Goal: Communication & Community: Answer question/provide support

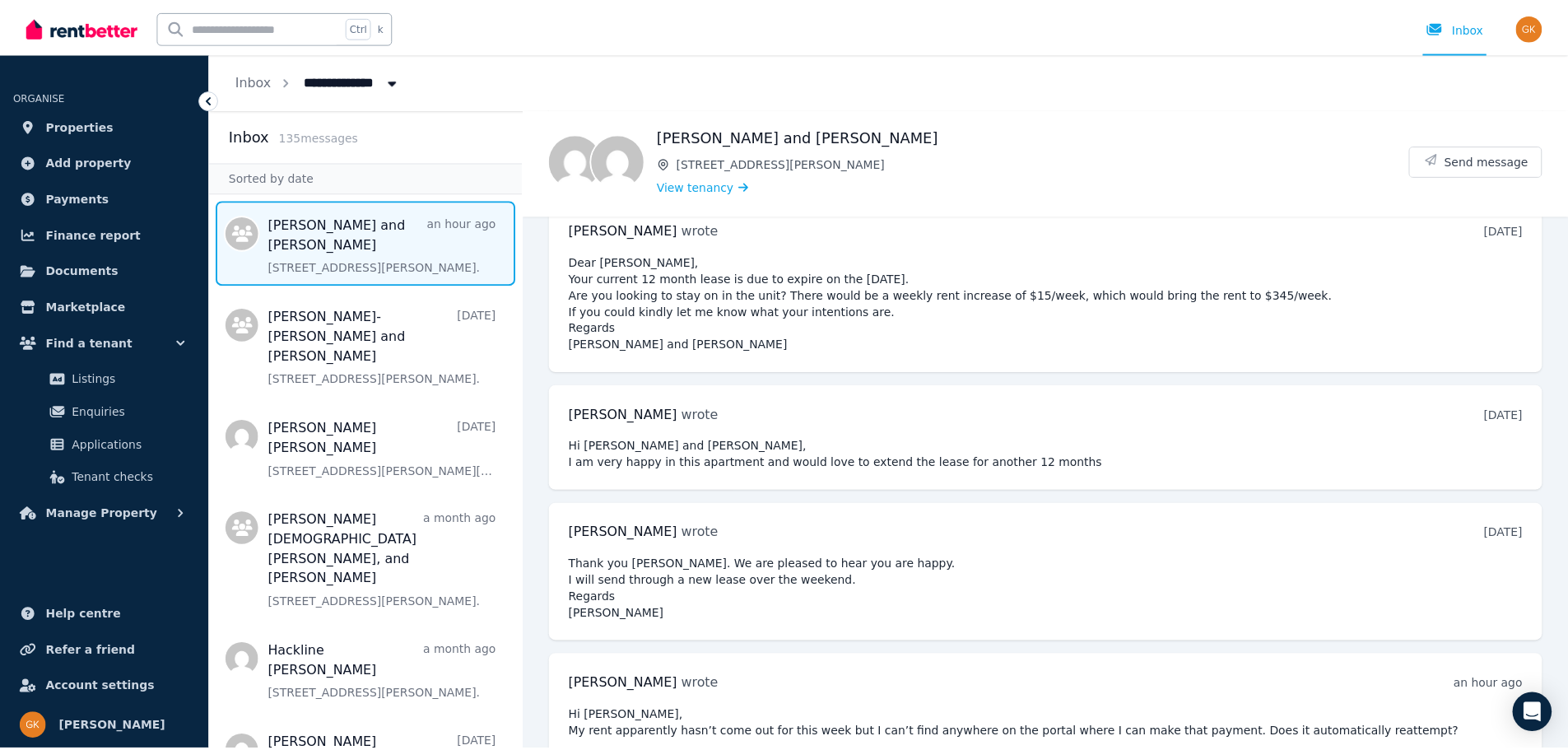
scroll to position [1642, 0]
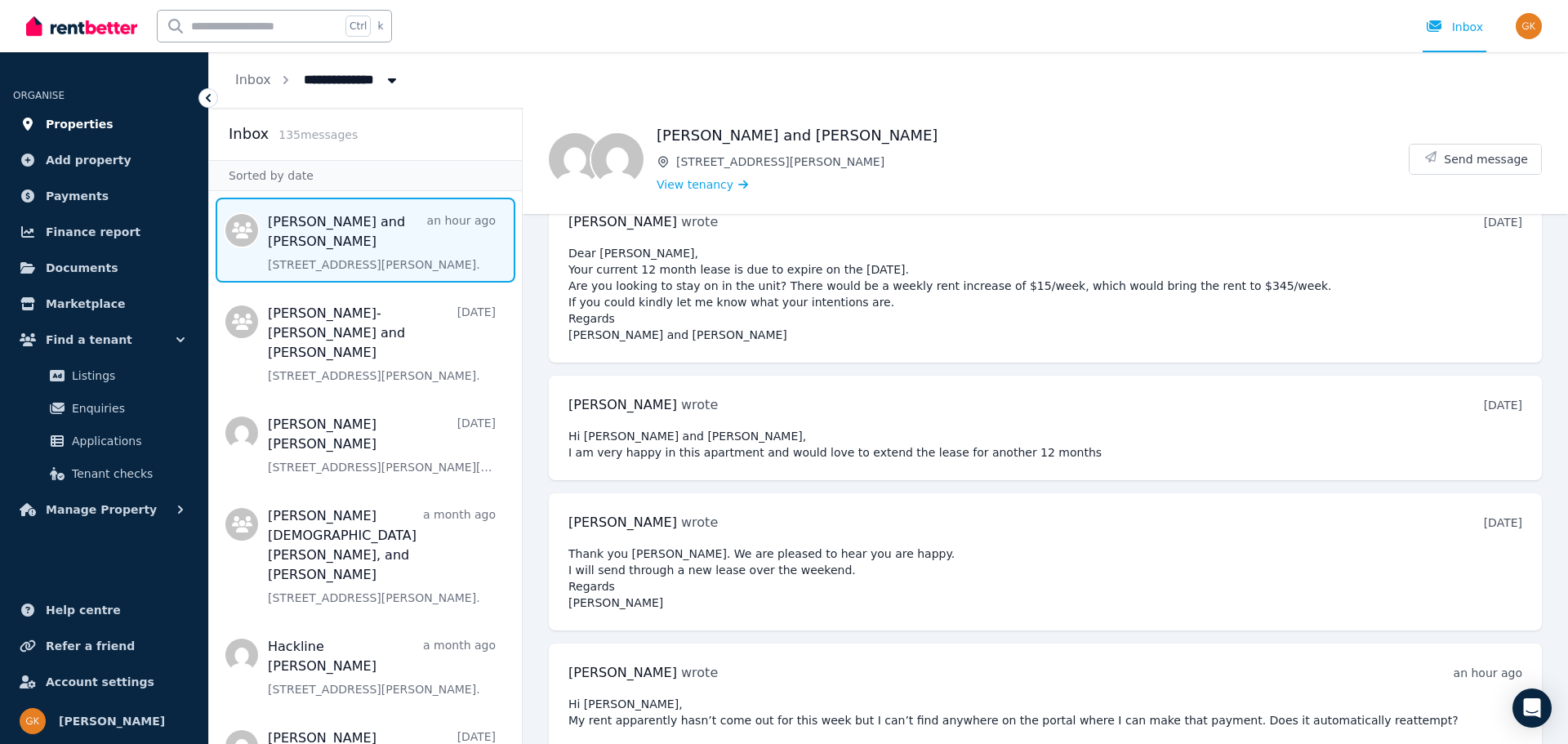
click at [95, 114] on span "Properties" at bounding box center [79, 123] width 68 height 20
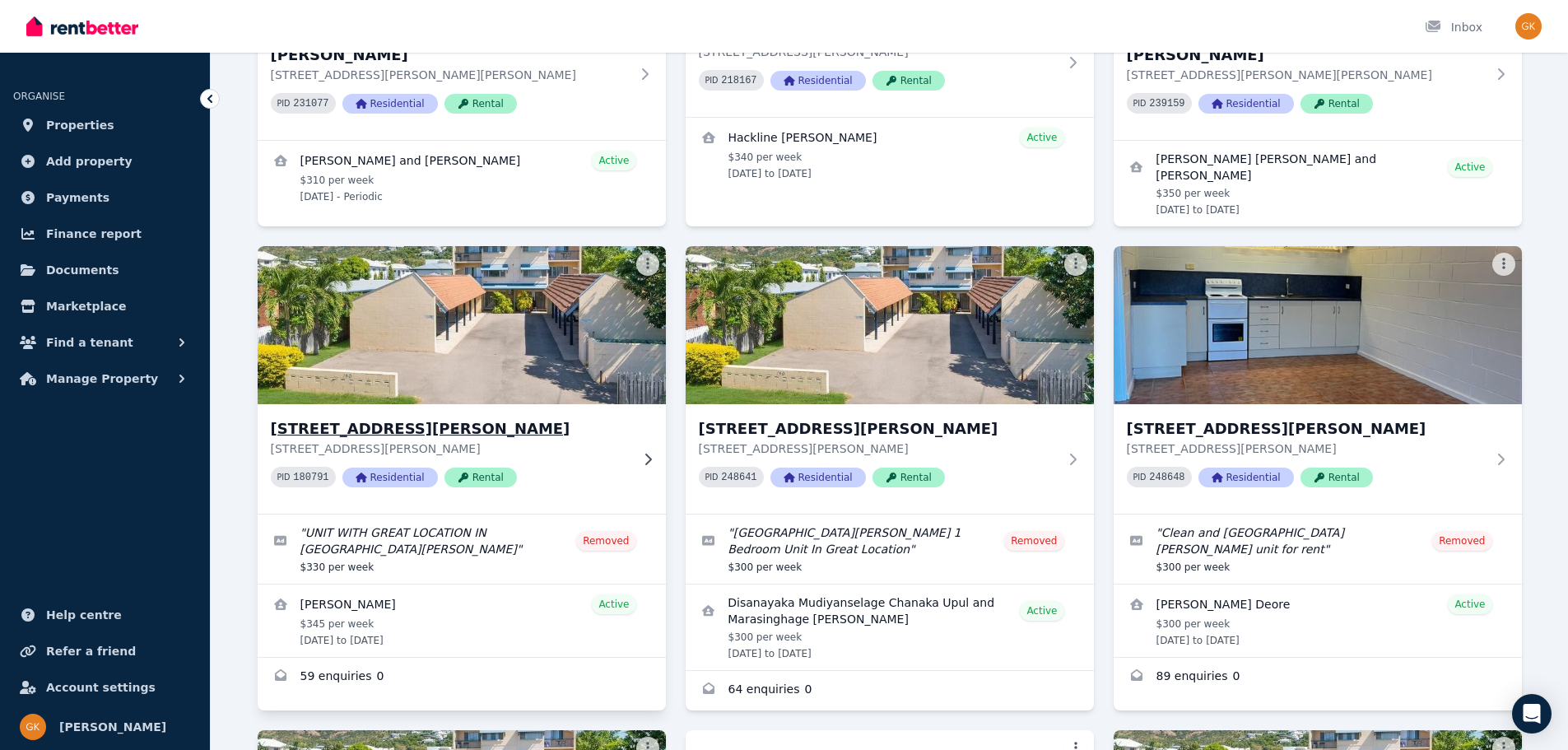
scroll to position [329, 0]
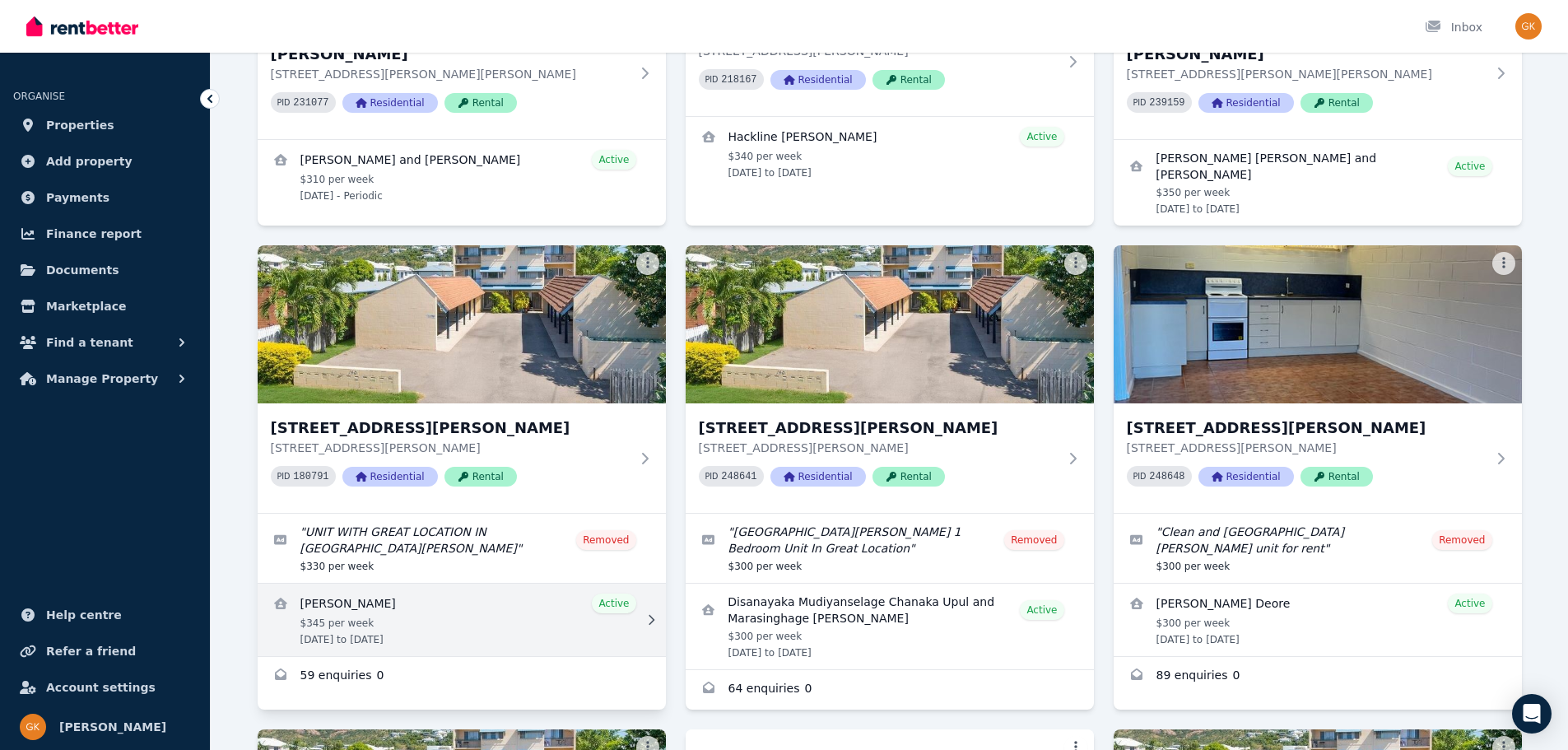
click at [345, 584] on link "View details for Annabel Leech" at bounding box center [461, 619] width 408 height 72
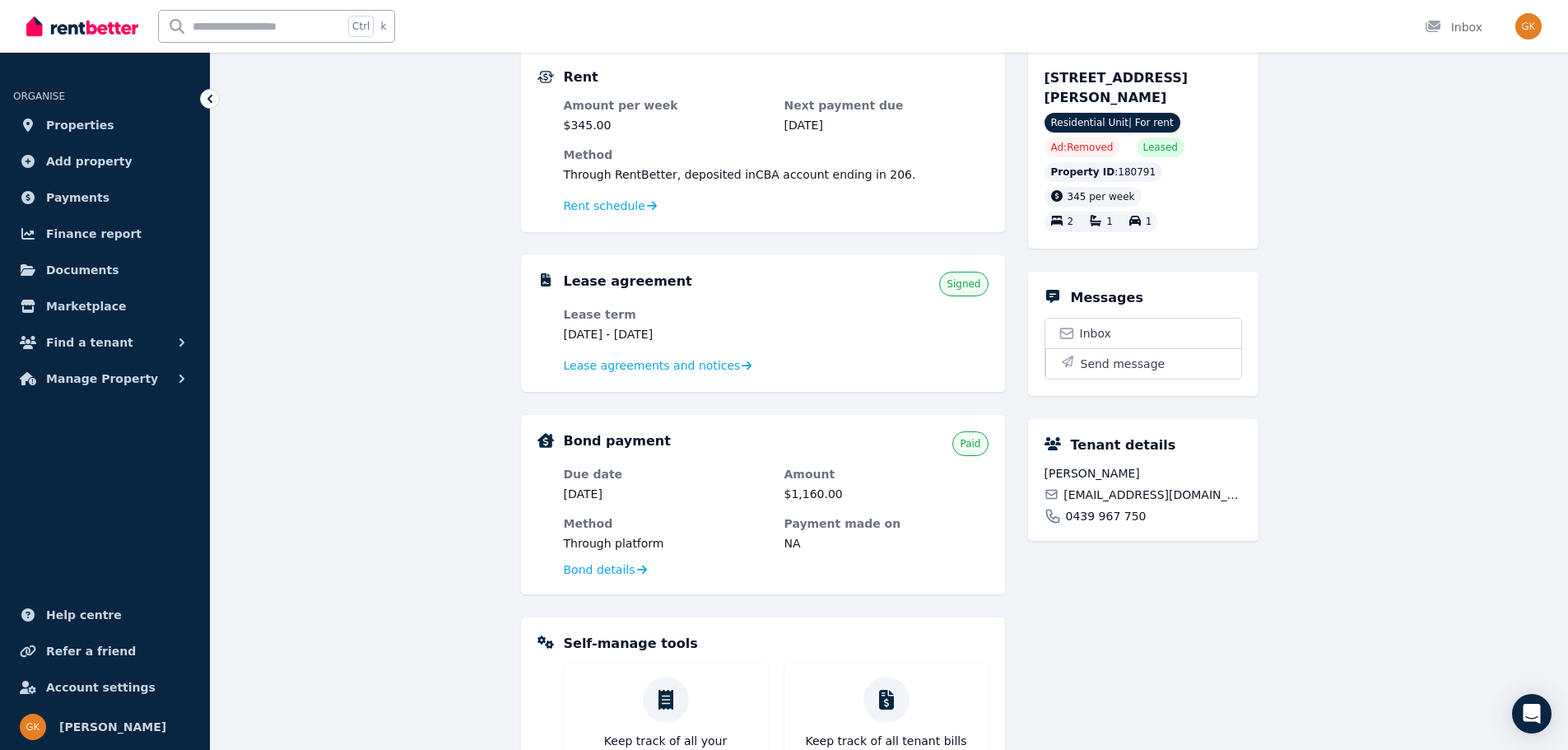
scroll to position [164, 0]
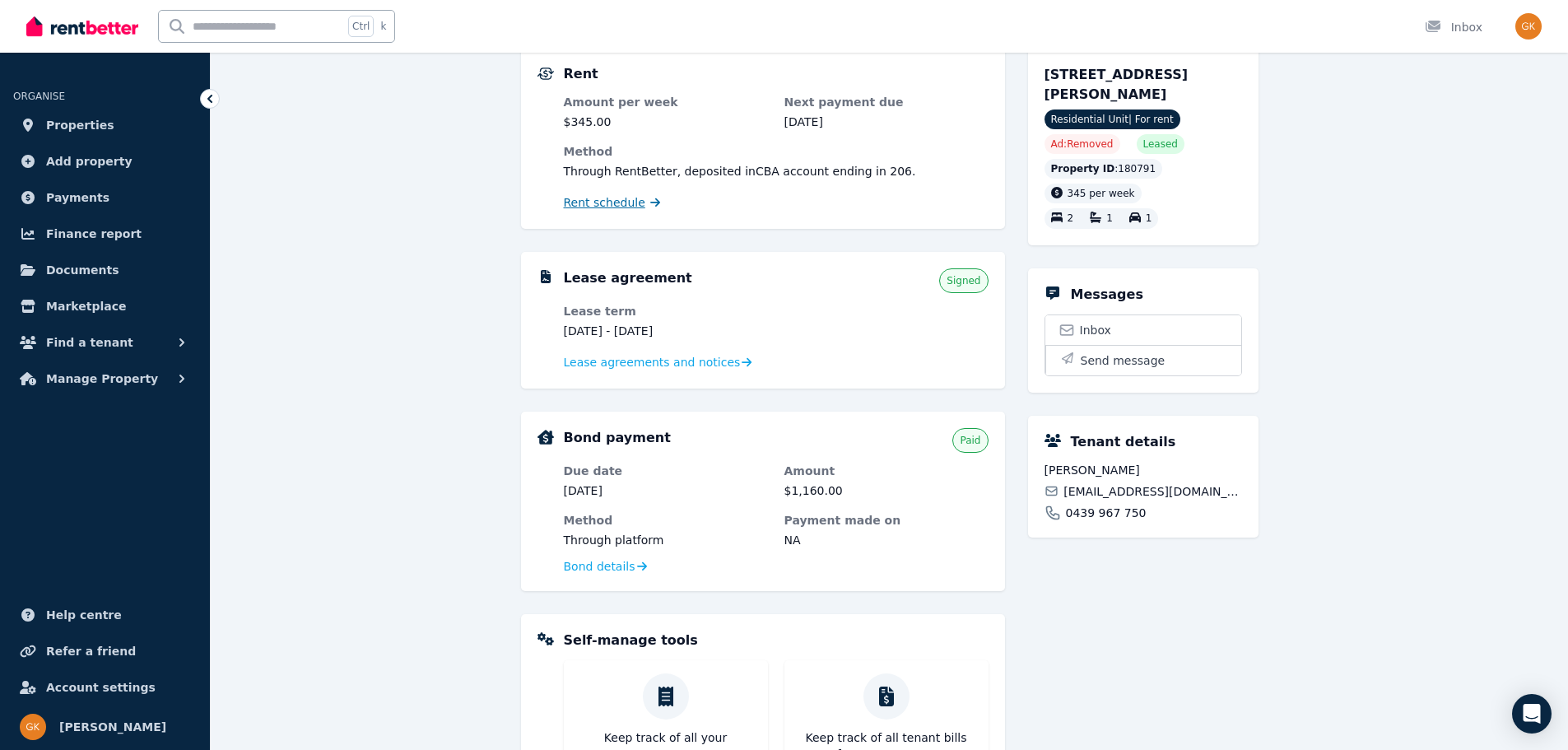
click at [617, 201] on span "Rent schedule" at bounding box center [605, 202] width 82 height 17
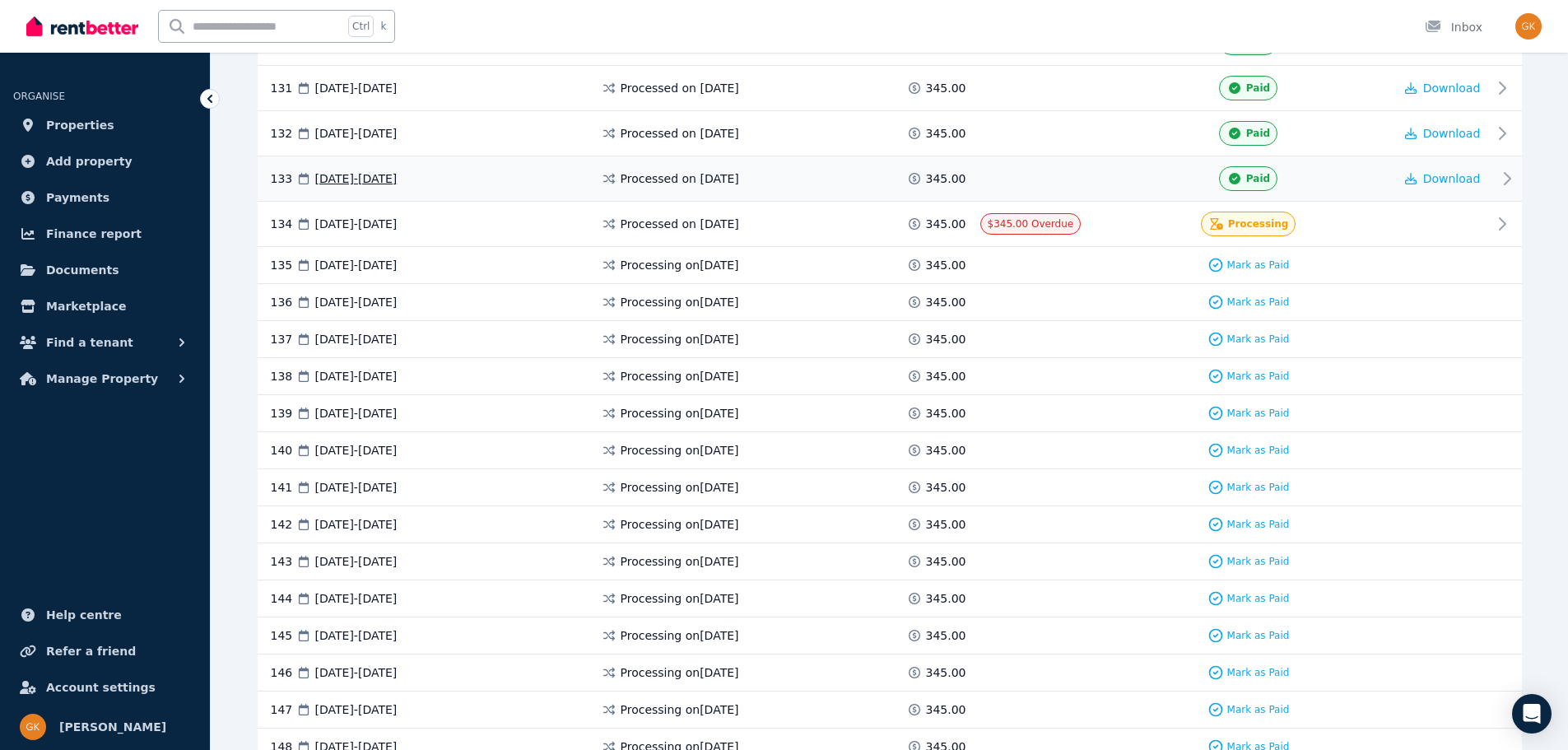
scroll to position [6254, 0]
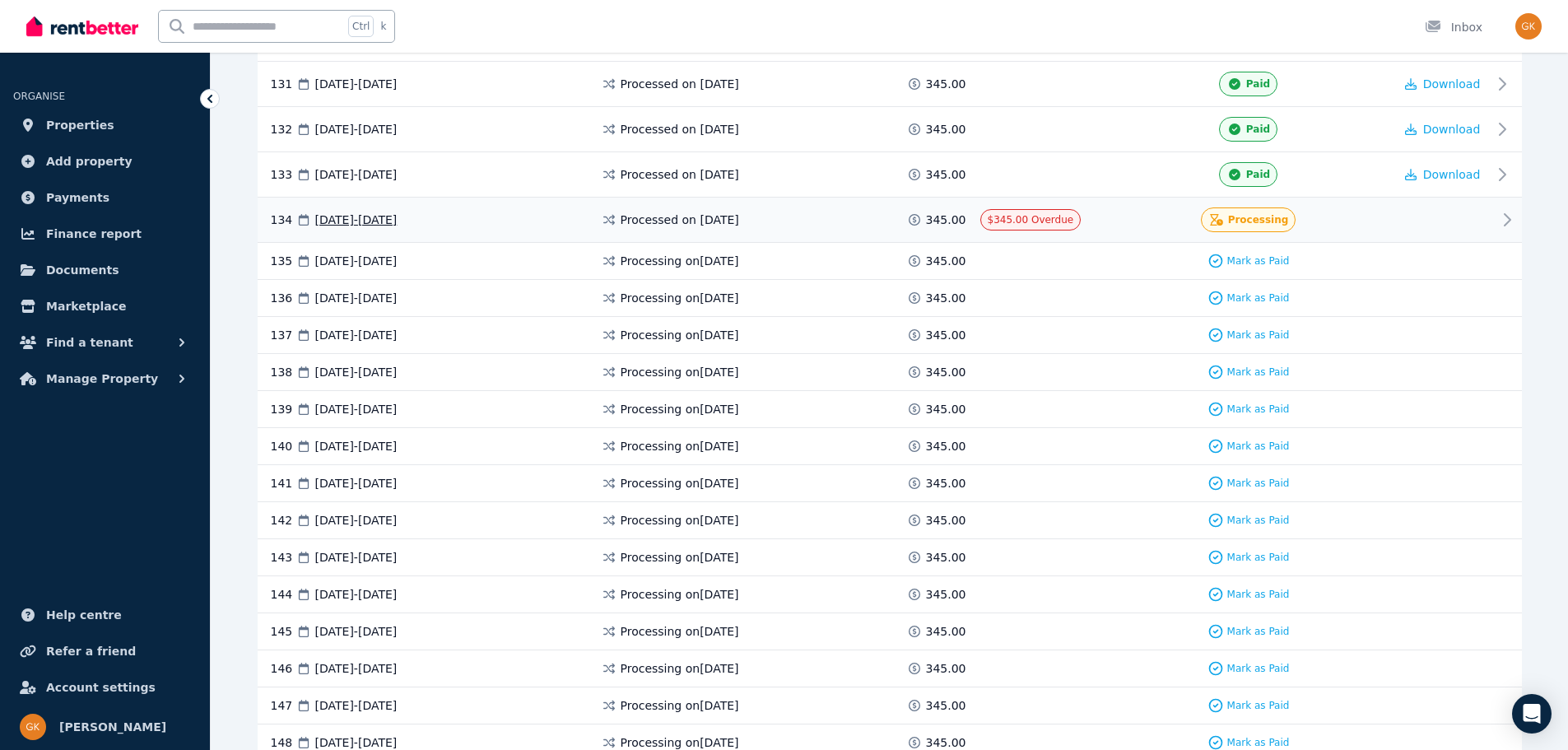
click at [1245, 211] on div "Processing" at bounding box center [1249, 219] width 96 height 24
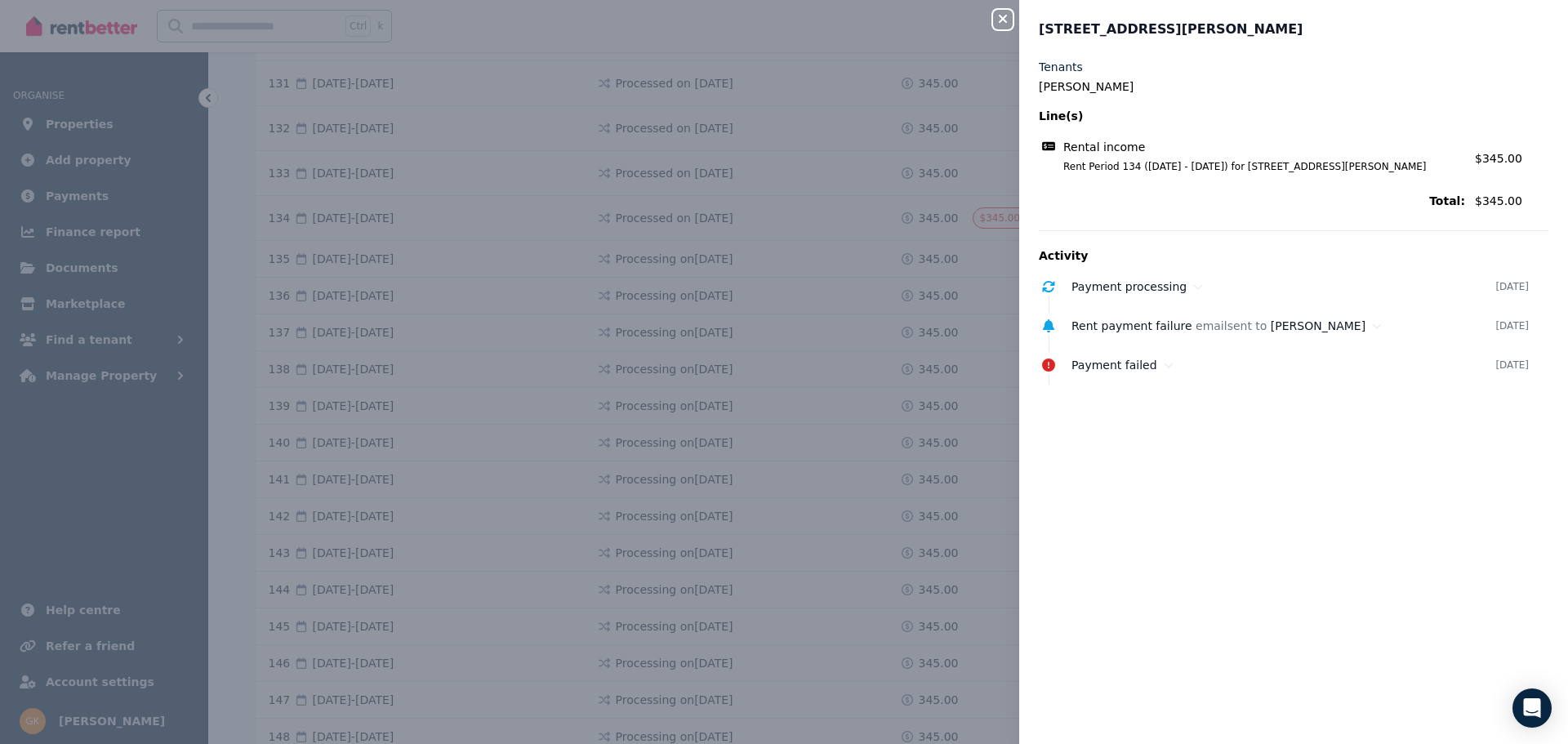
click at [1007, 14] on icon "button" at bounding box center [1002, 18] width 20 height 13
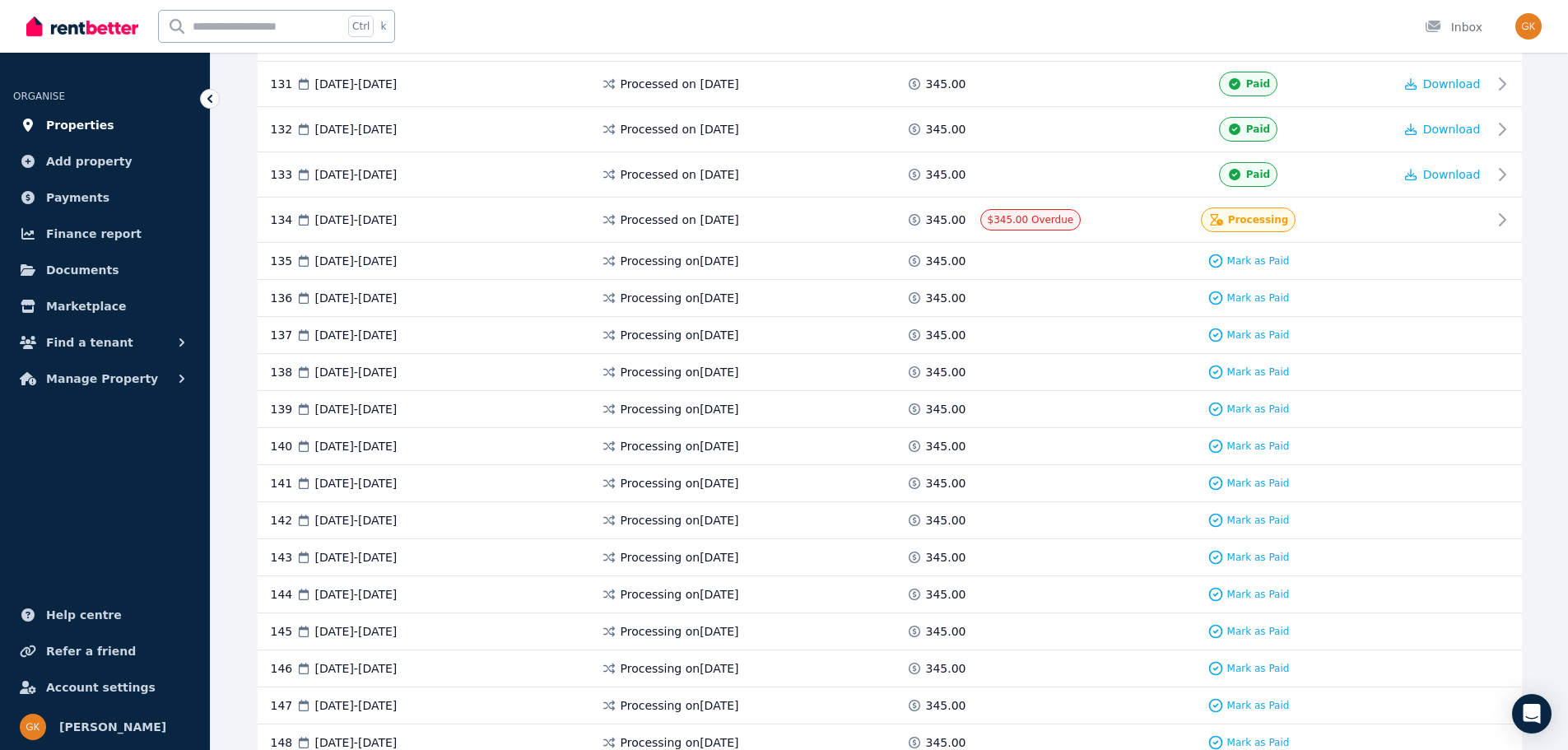
click at [73, 121] on span "Properties" at bounding box center [80, 124] width 69 height 20
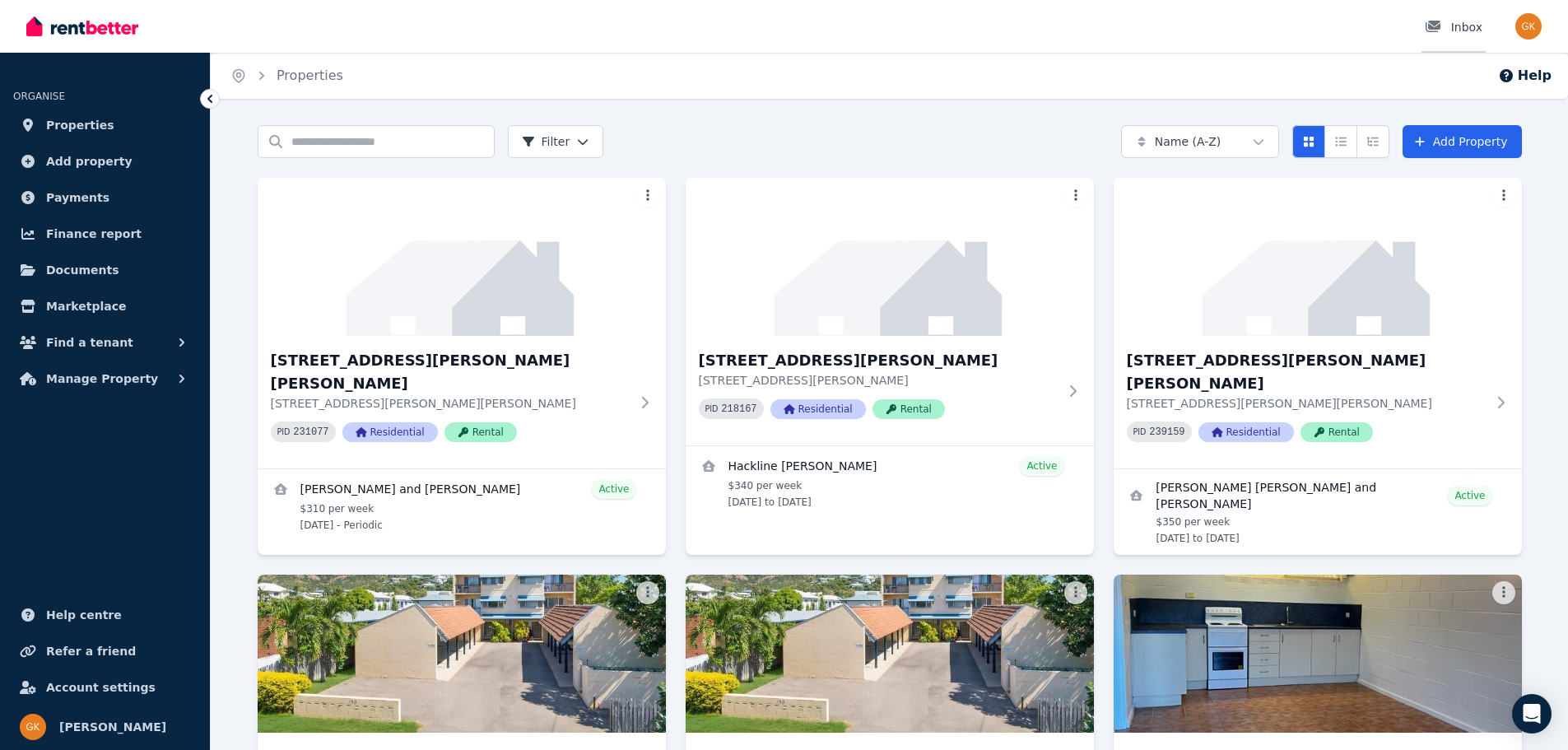
click at [1474, 24] on div "Inbox" at bounding box center [1453, 27] width 57 height 17
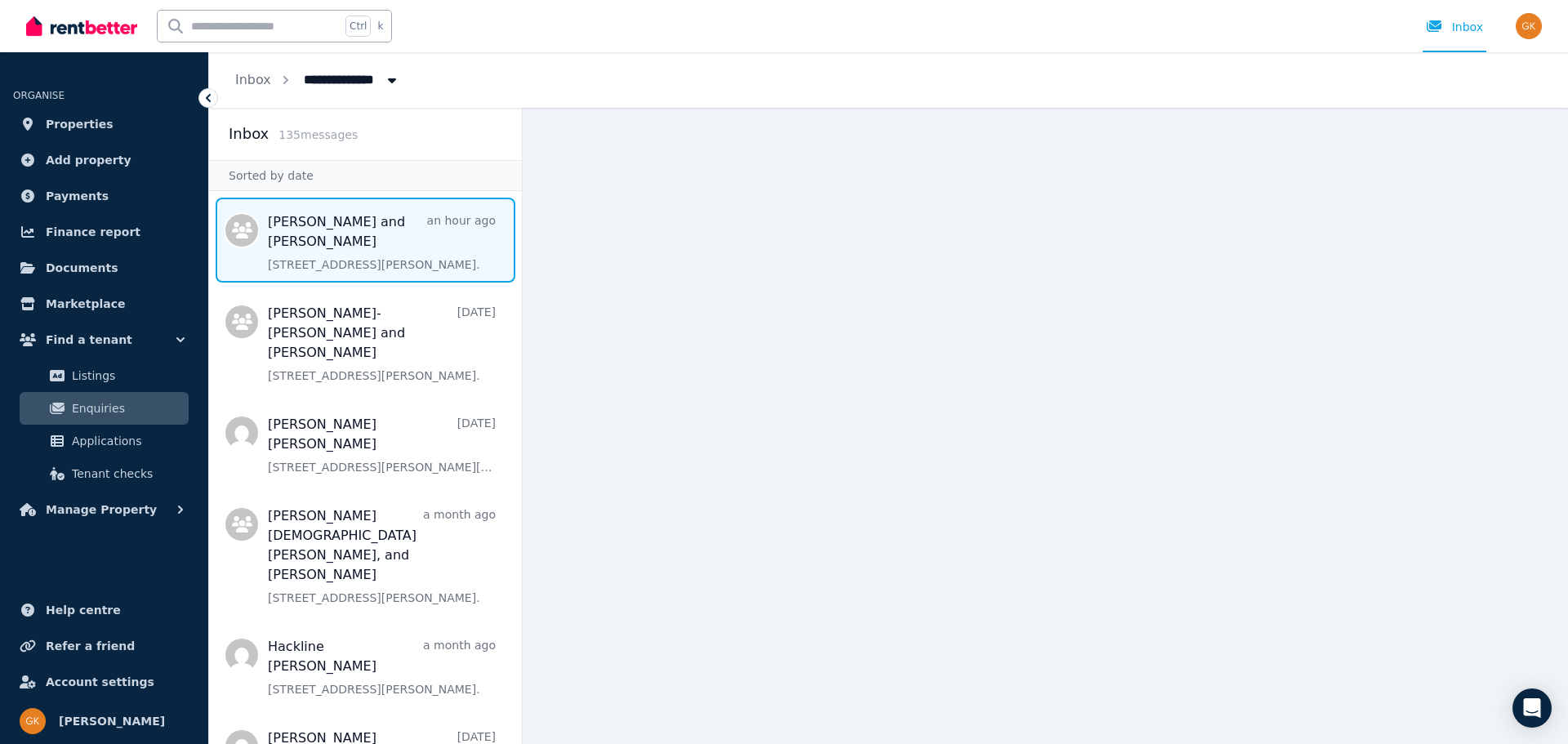
click at [357, 234] on span "Message list" at bounding box center [365, 240] width 313 height 85
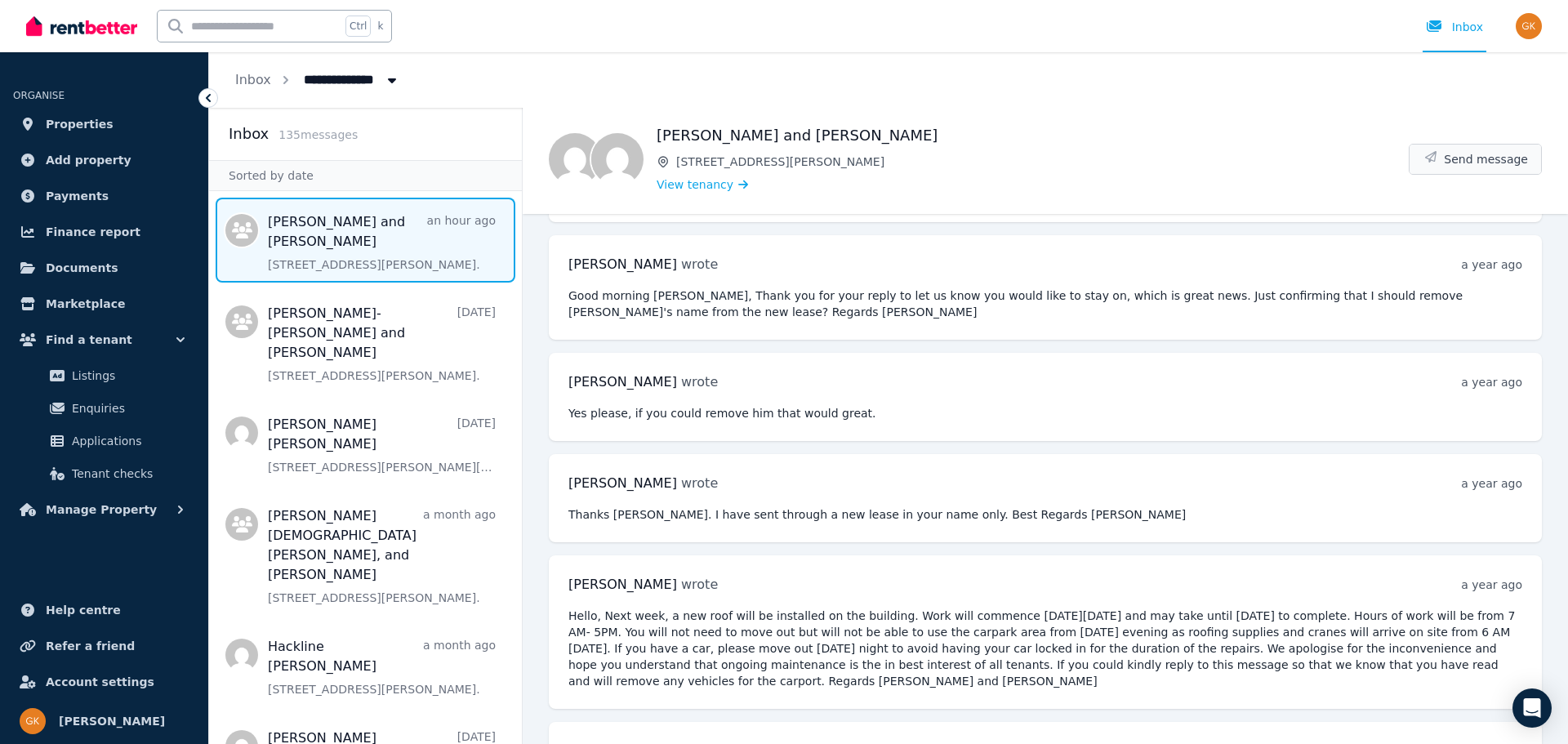
click at [1485, 148] on button "Send message" at bounding box center [1476, 159] width 131 height 29
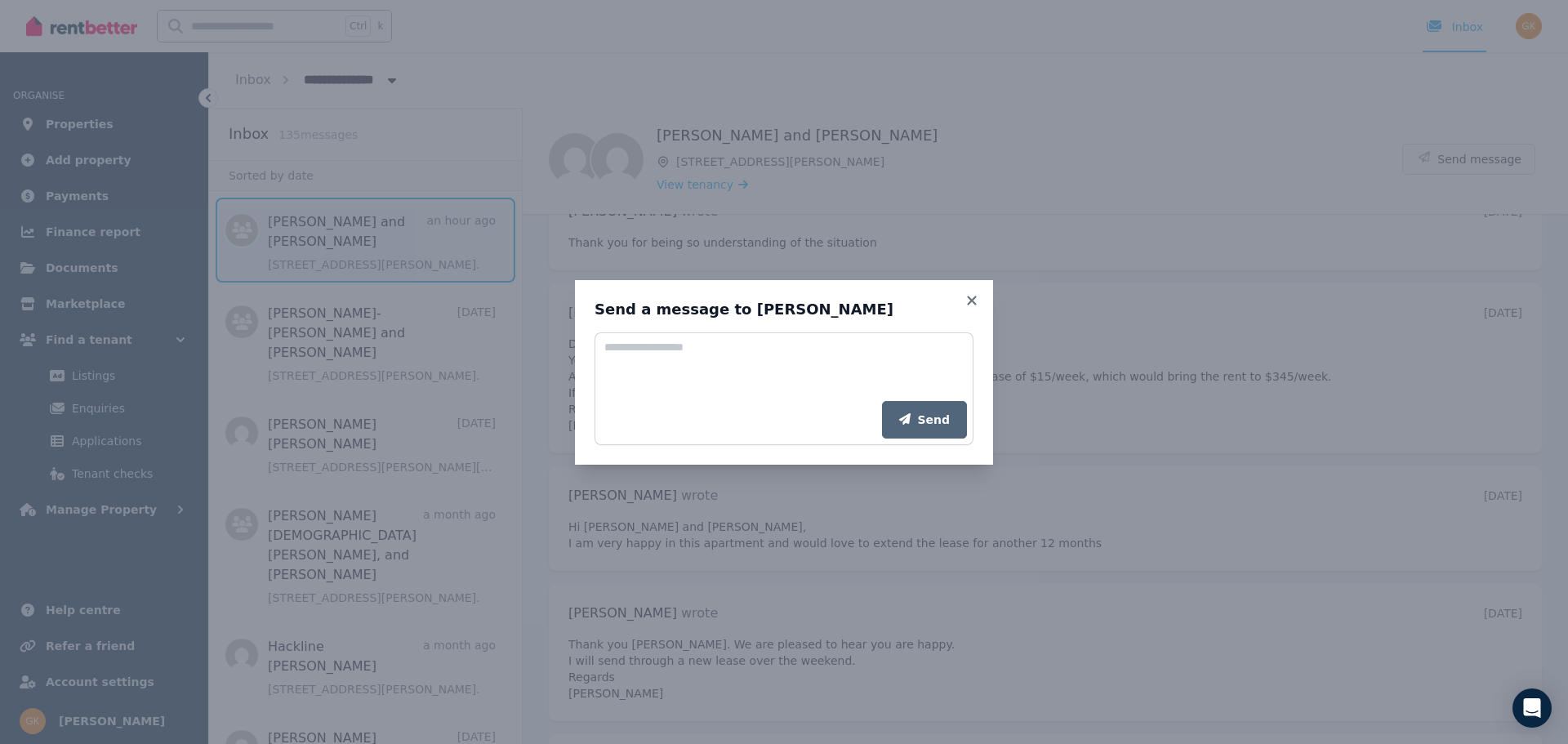
scroll to position [1629, 0]
click at [610, 347] on textarea "Add your message" at bounding box center [784, 366] width 379 height 68
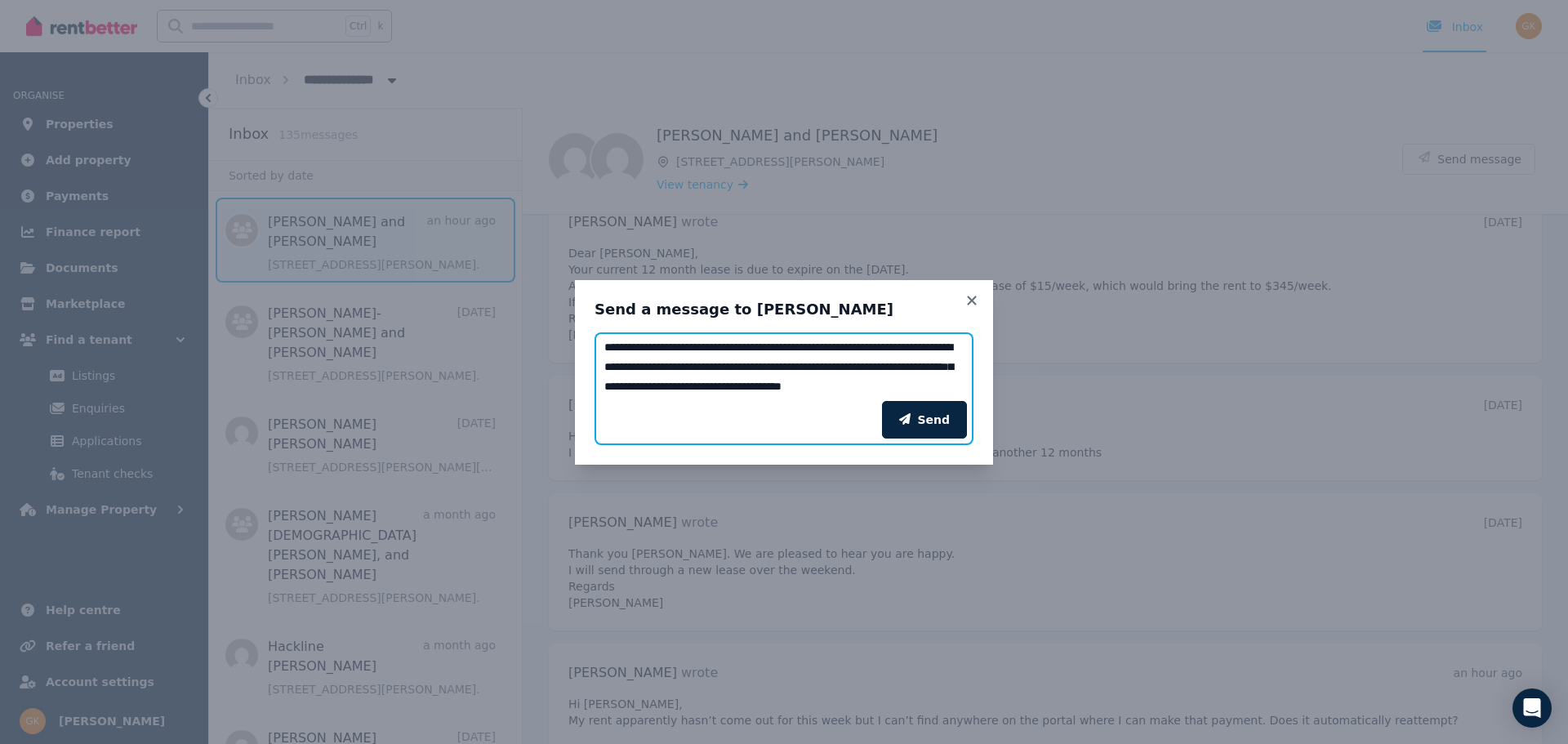
scroll to position [13, 0]
type textarea "**********"
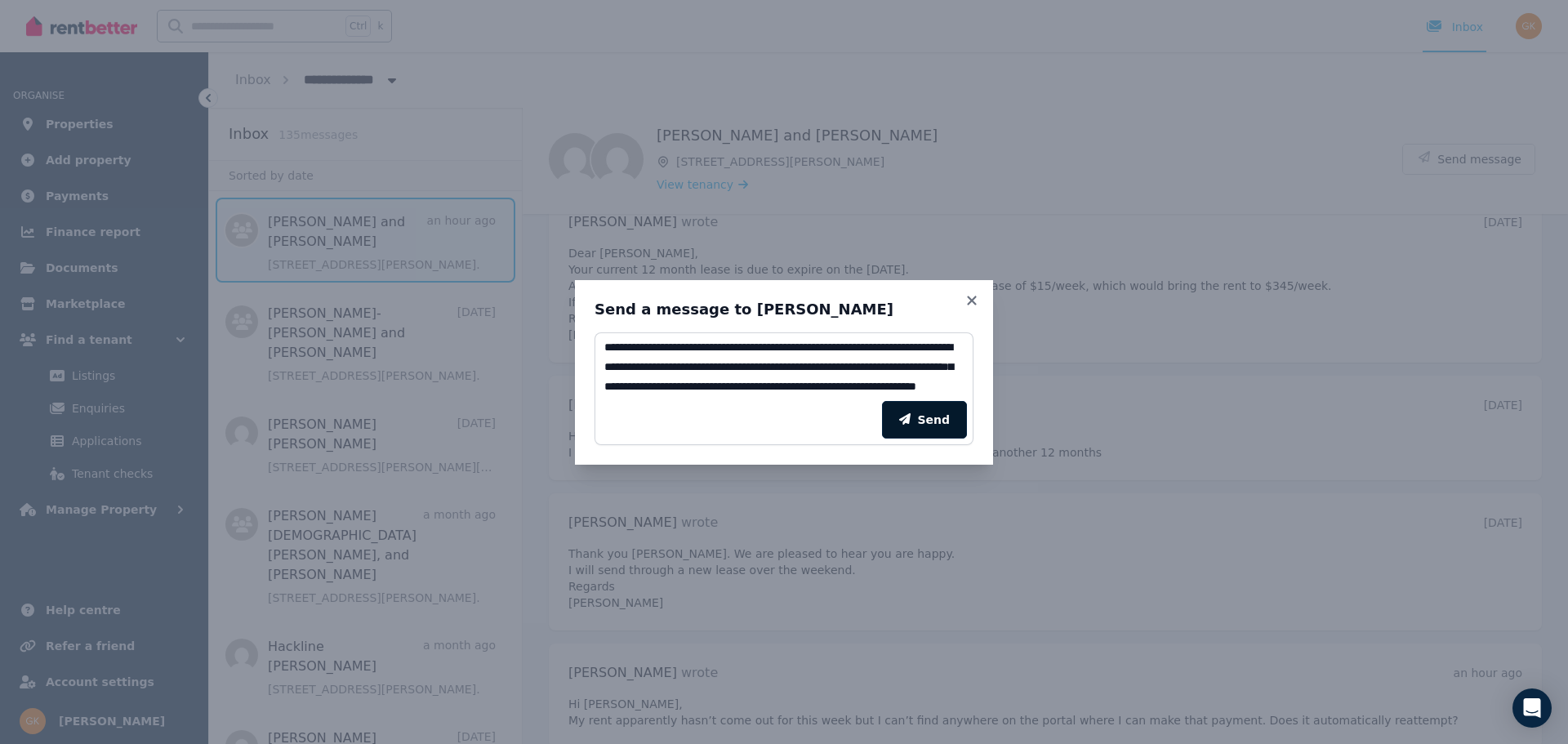
click at [953, 415] on button "Send" at bounding box center [925, 419] width 85 height 38
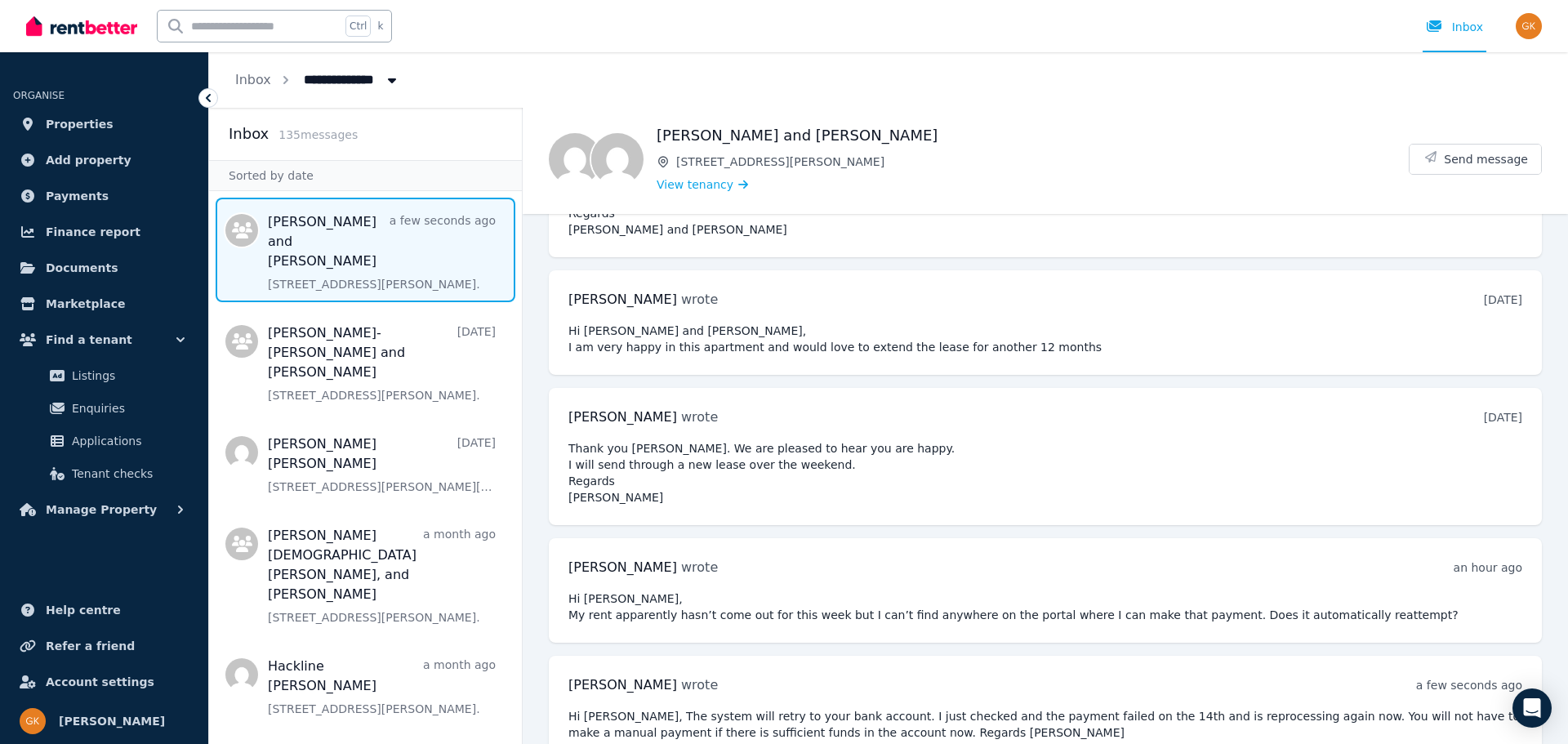
scroll to position [1746, 0]
